Goal: Task Accomplishment & Management: Use online tool/utility

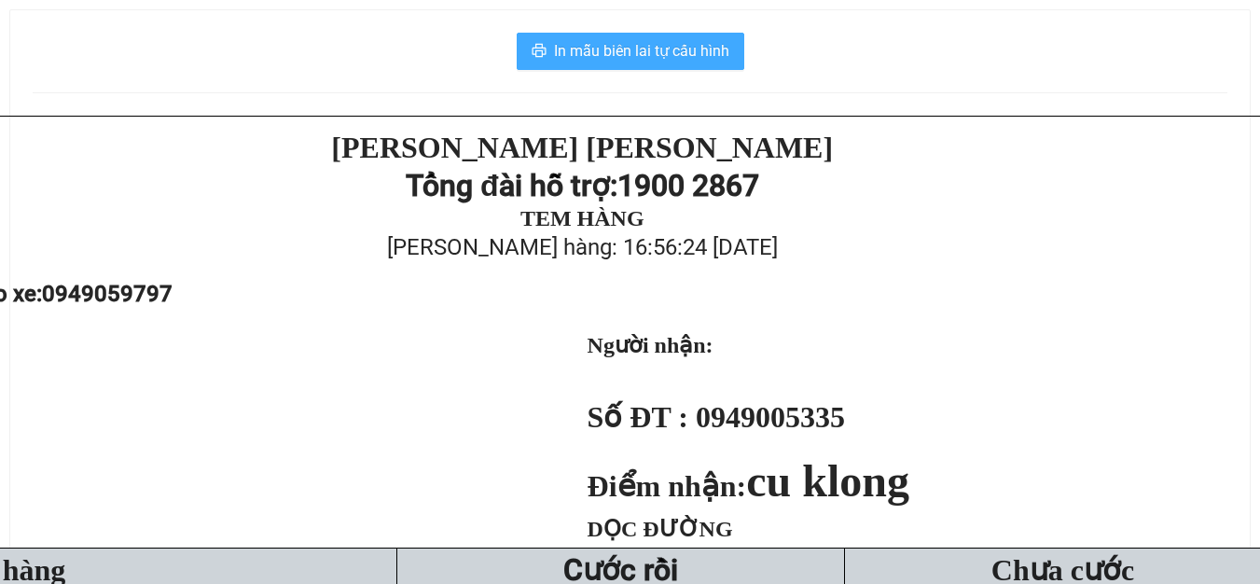
click at [680, 48] on span "In mẫu biên lai tự cấu hình" at bounding box center [641, 50] width 175 height 23
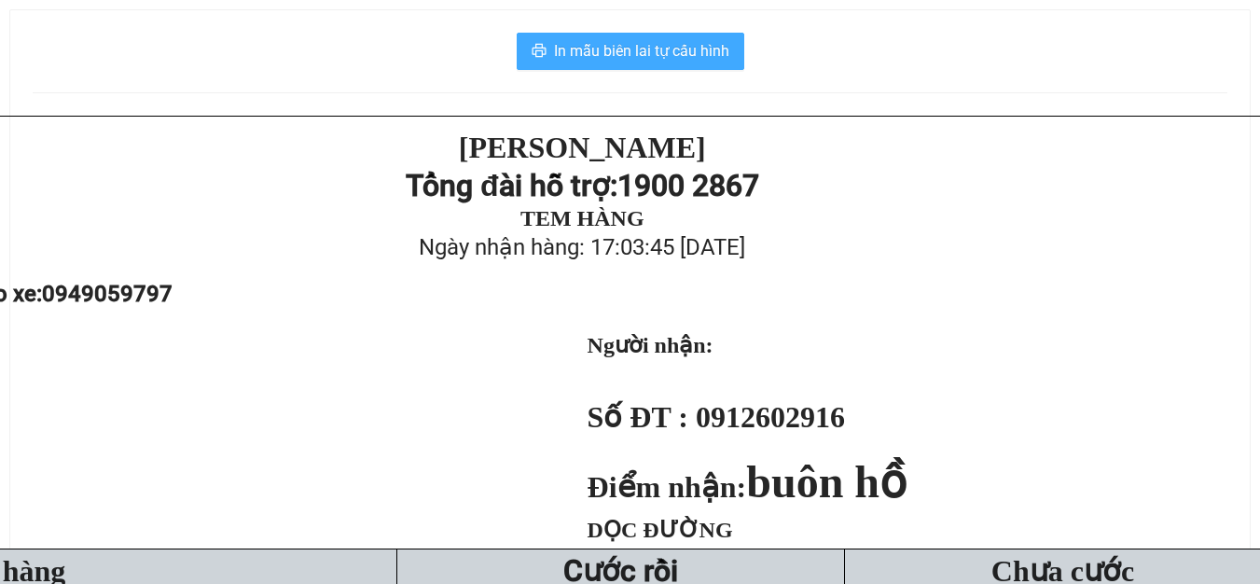
click at [660, 49] on span "In mẫu biên lai tự cấu hình" at bounding box center [641, 50] width 175 height 23
